Goal: Connect with others: Connect with other users

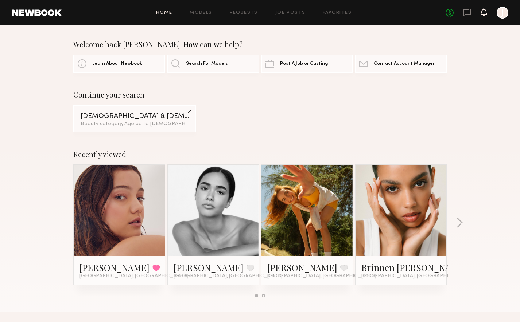
click at [484, 13] on icon at bounding box center [484, 11] width 6 height 5
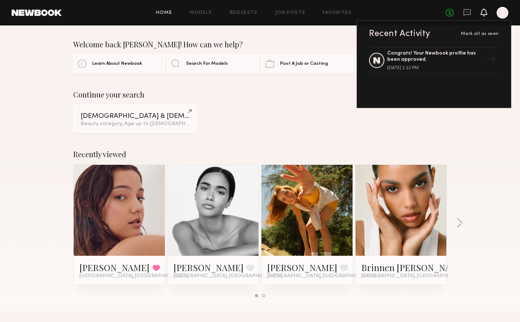
click at [277, 129] on div "[DEMOGRAPHIC_DATA] & [DEMOGRAPHIC_DATA] Models Beauty category, Age up to [DEMO…" at bounding box center [259, 119] width 373 height 28
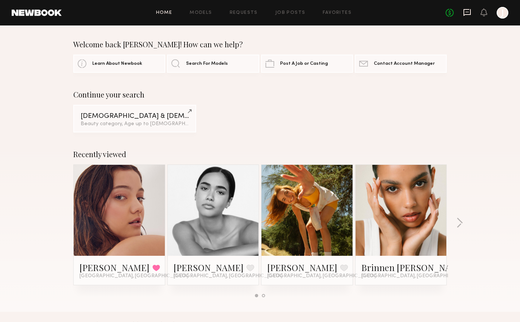
click at [467, 13] on icon at bounding box center [467, 12] width 8 height 8
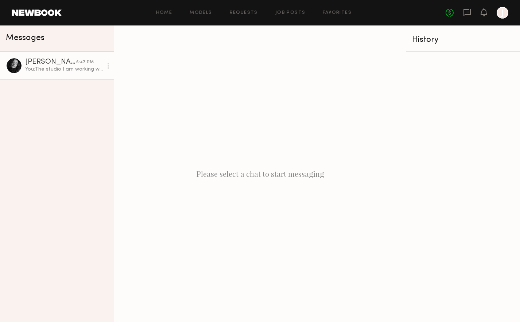
click at [56, 61] on div "ruby s." at bounding box center [50, 62] width 51 height 7
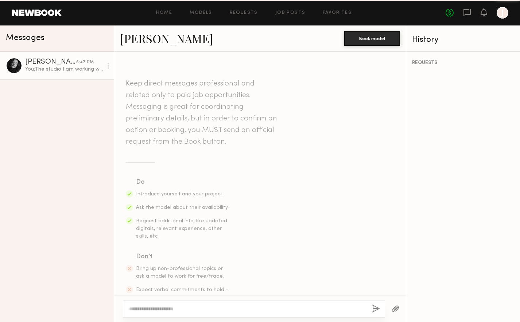
scroll to position [251, 0]
